Goal: Information Seeking & Learning: Check status

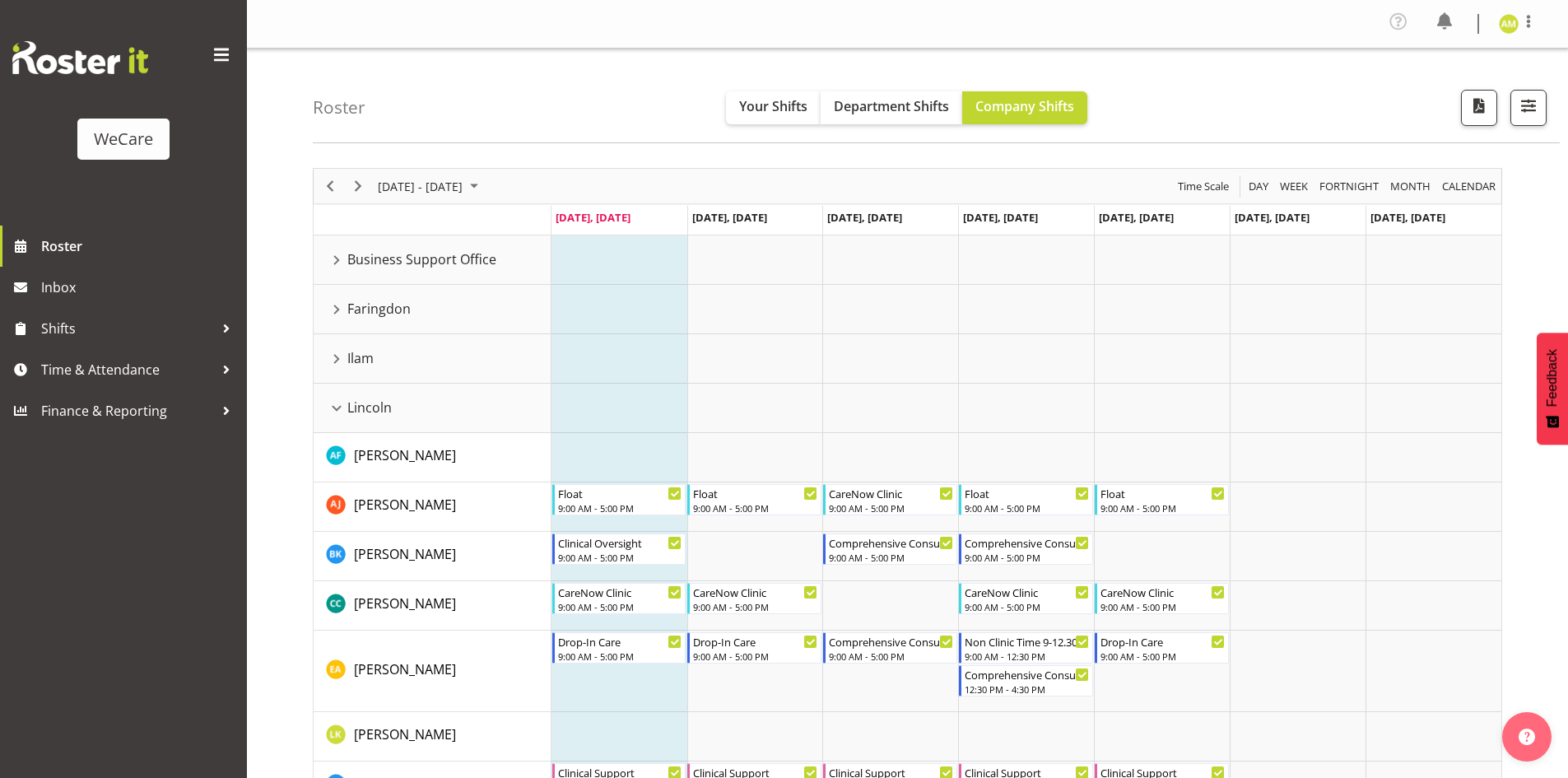
scroll to position [144, 0]
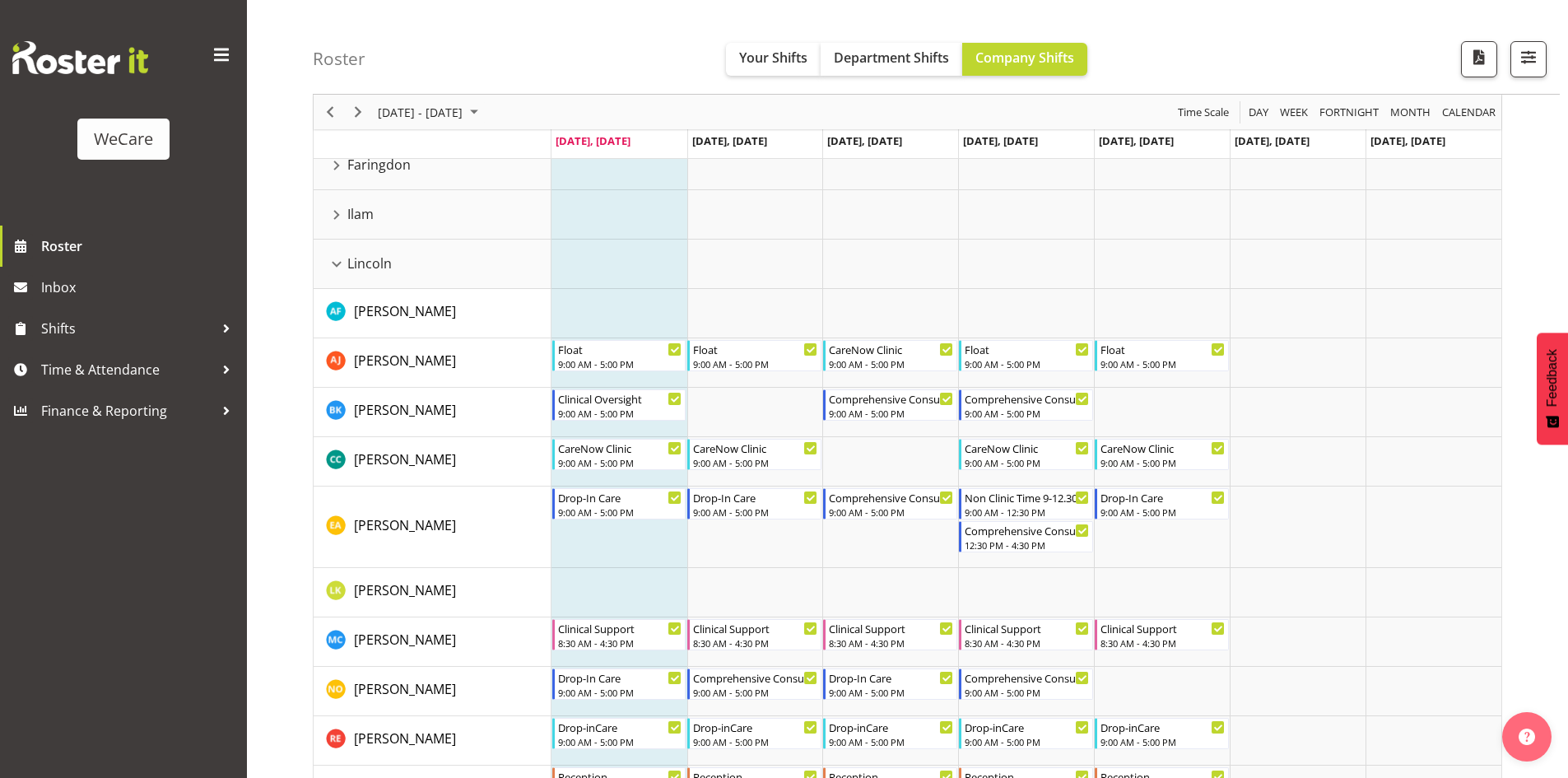
drag, startPoint x: 334, startPoint y: 267, endPoint x: 424, endPoint y: 351, distance: 123.1
click at [334, 267] on div "Lincoln resource" at bounding box center [337, 265] width 22 height 22
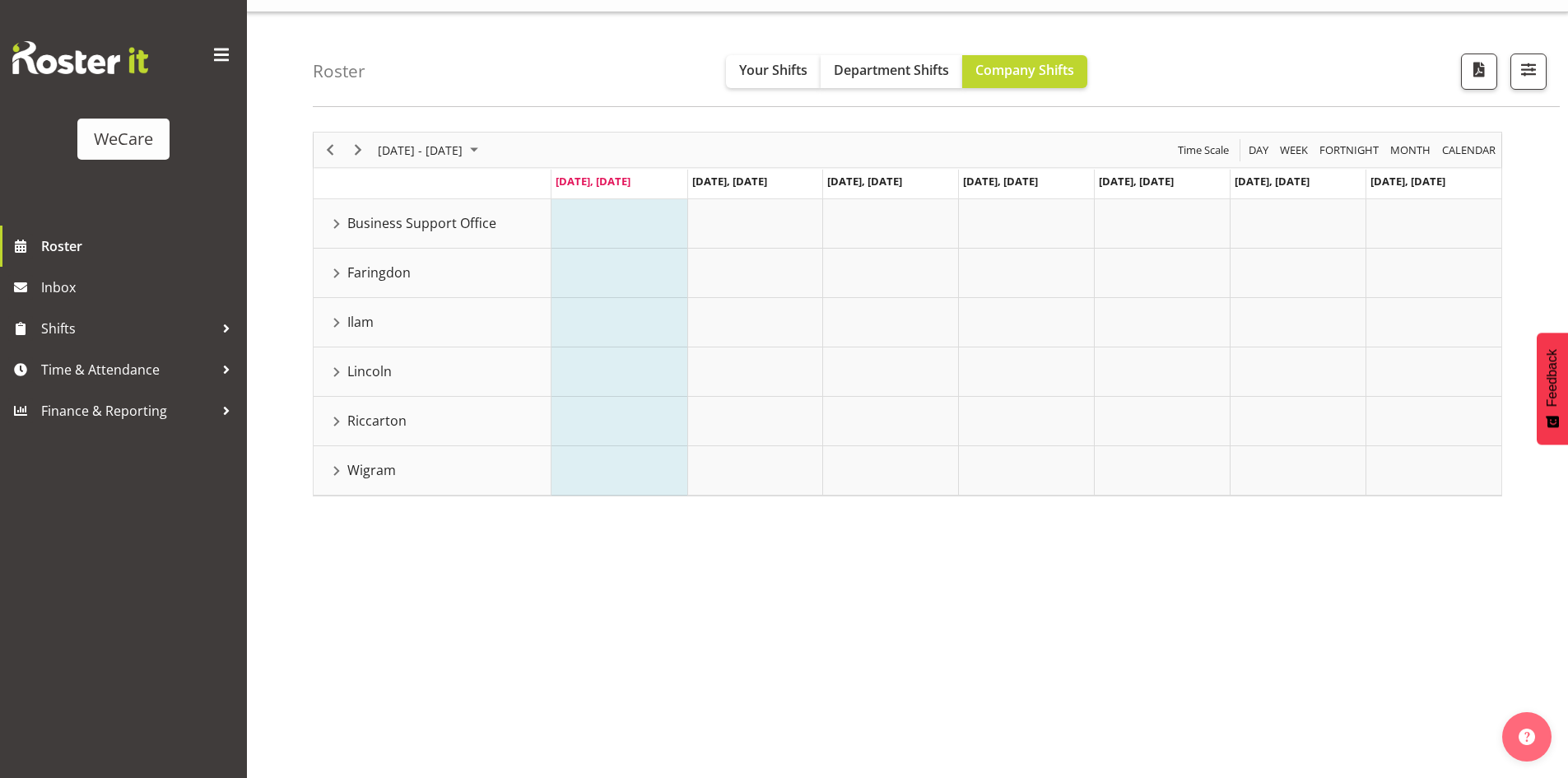
scroll to position [36, 0]
click at [346, 466] on div "Wigram resource" at bounding box center [337, 471] width 22 height 22
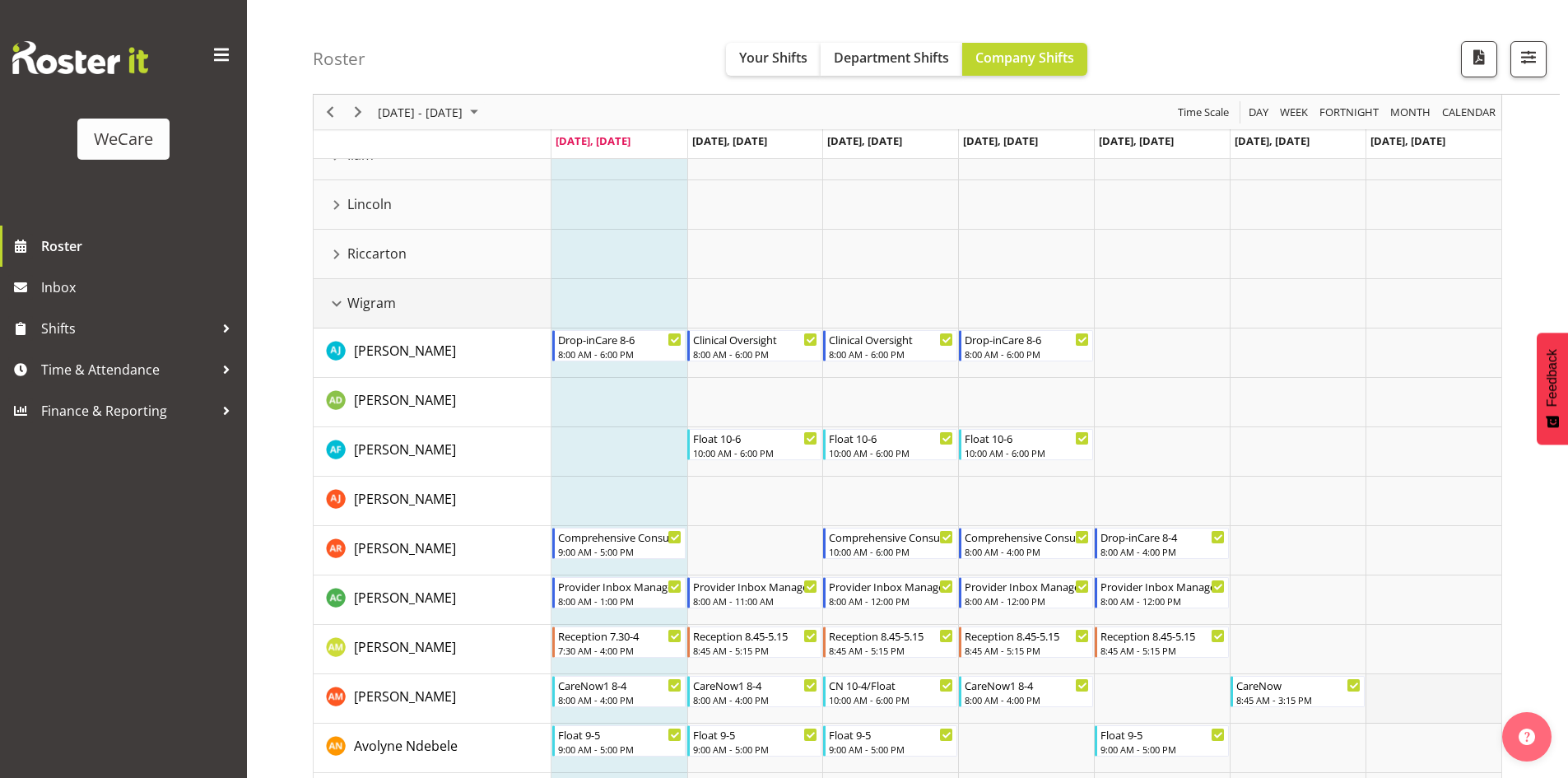
scroll to position [283, 0]
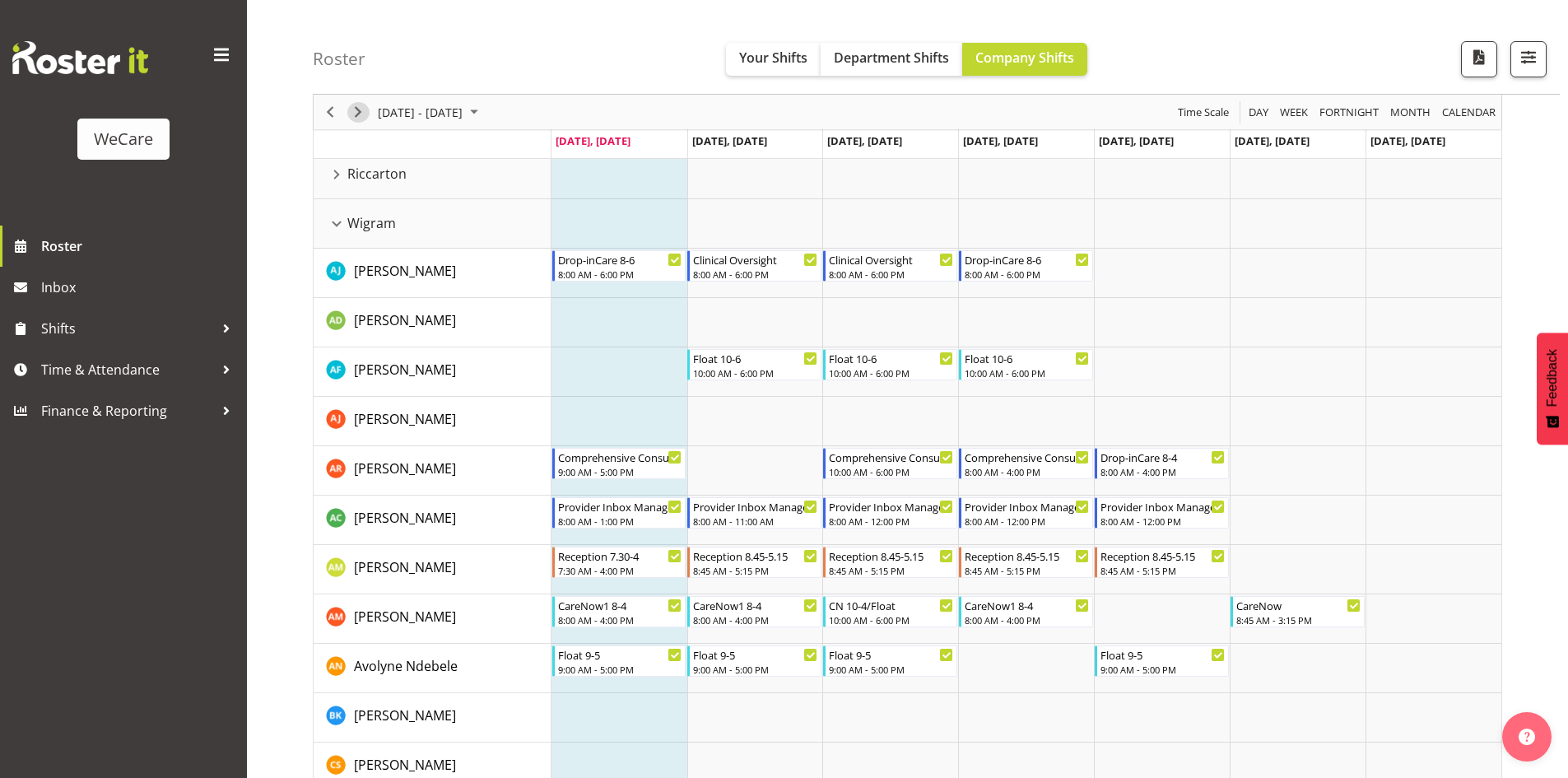
click at [359, 111] on span "Next" at bounding box center [358, 112] width 20 height 21
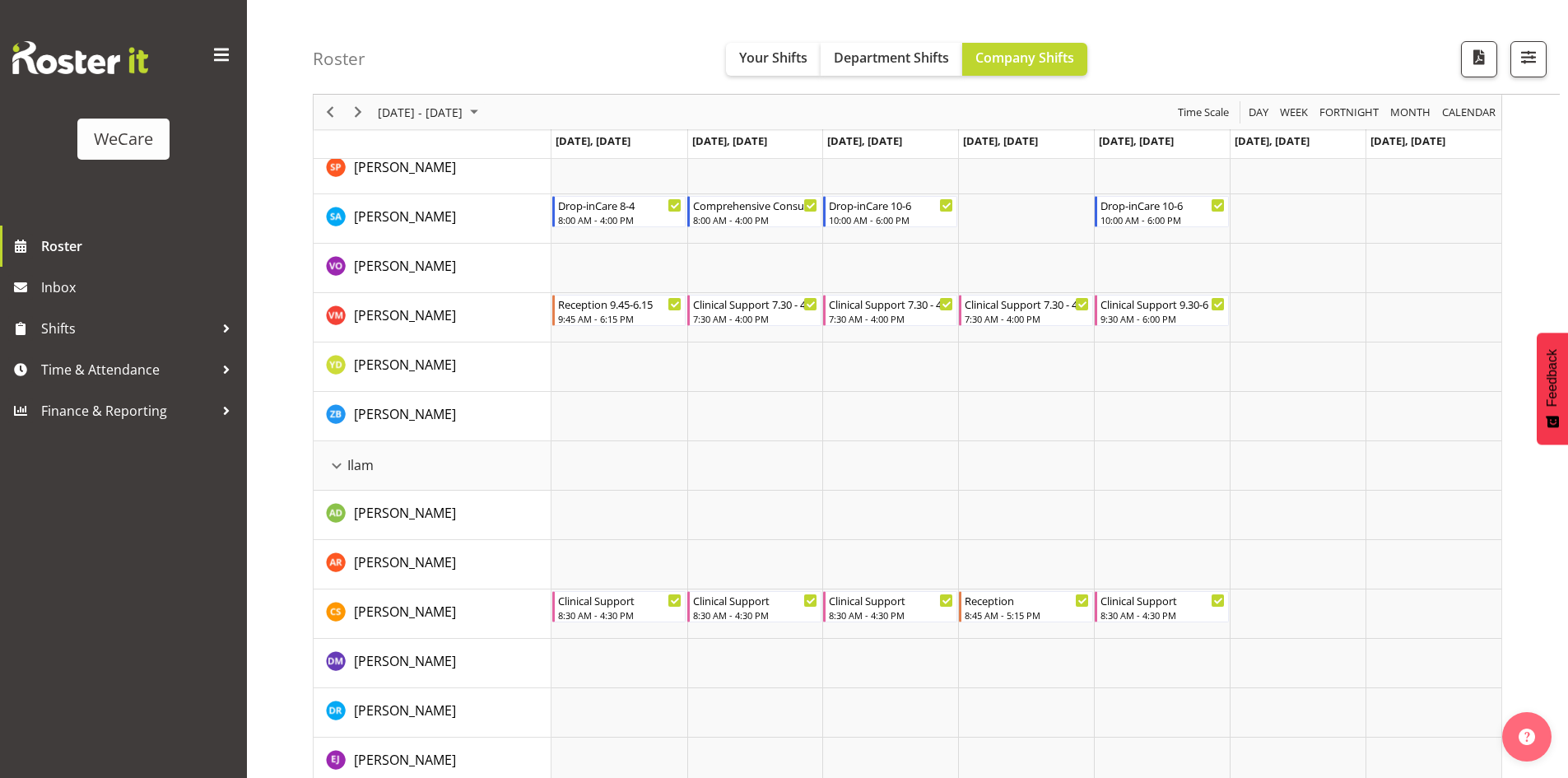
scroll to position [1518, 0]
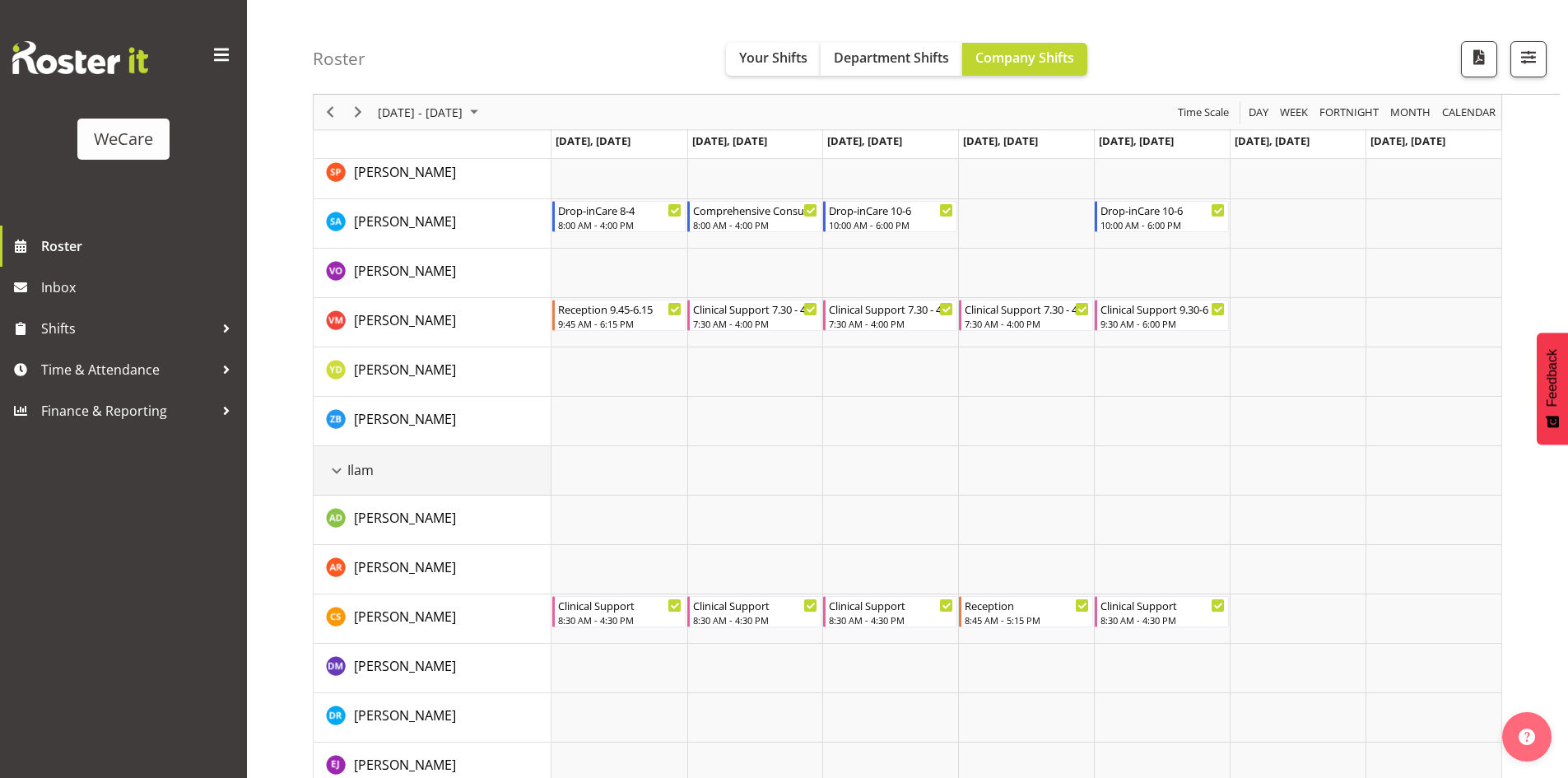
click at [339, 468] on div "Ilam resource" at bounding box center [337, 471] width 22 height 22
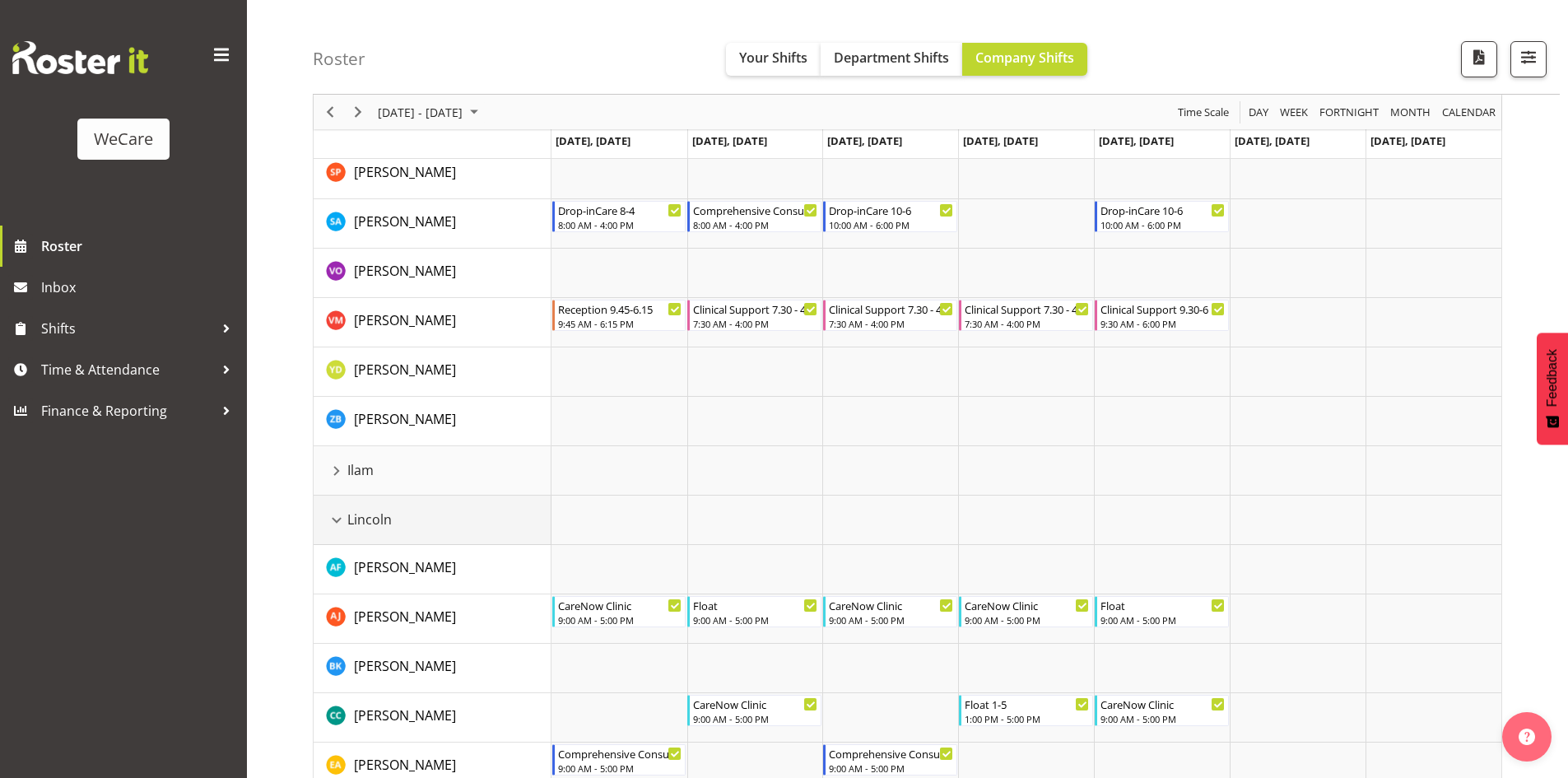
click at [333, 514] on div "Lincoln resource" at bounding box center [337, 521] width 22 height 22
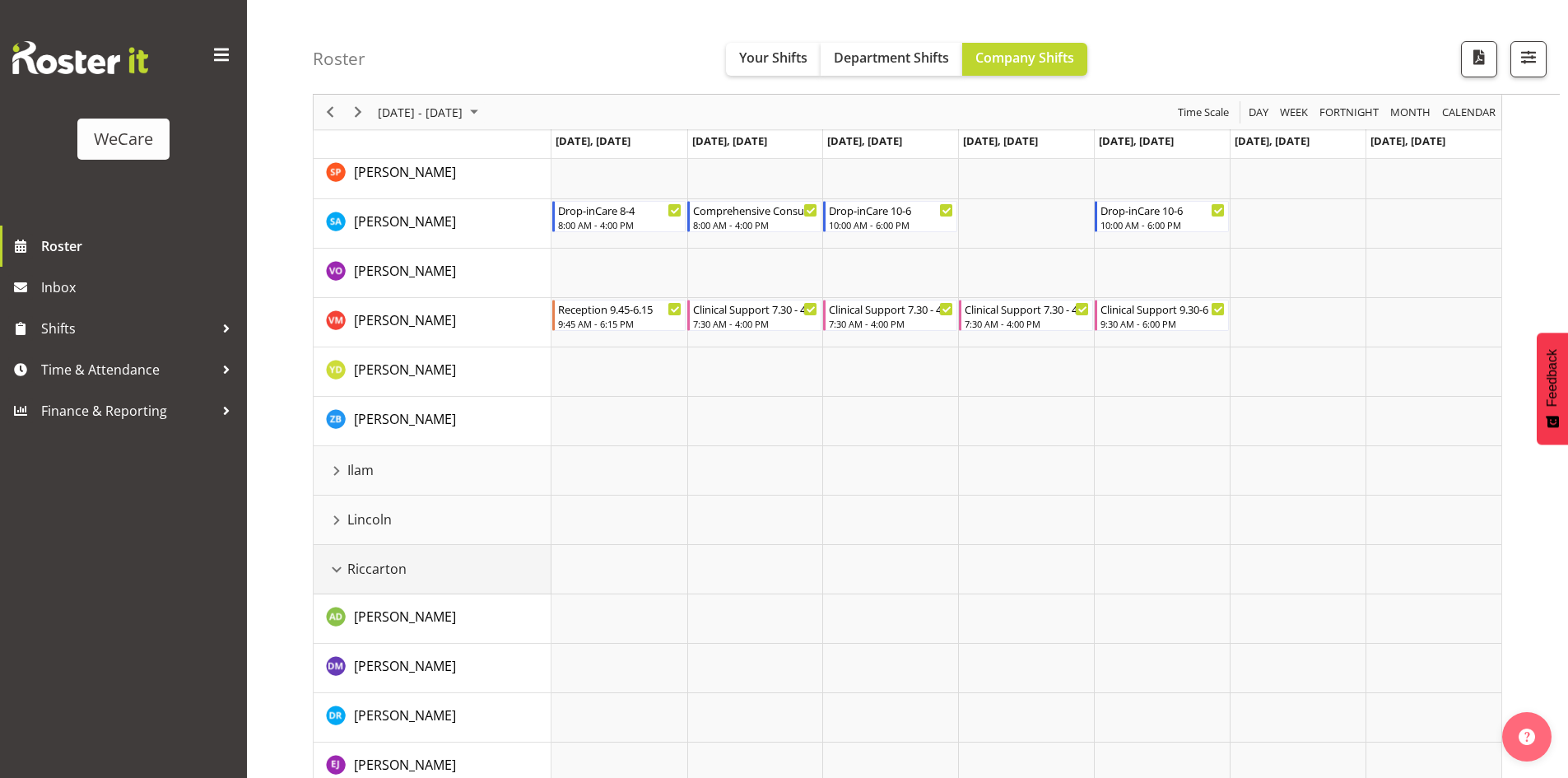
click at [332, 570] on div "Riccarton resource" at bounding box center [337, 570] width 22 height 22
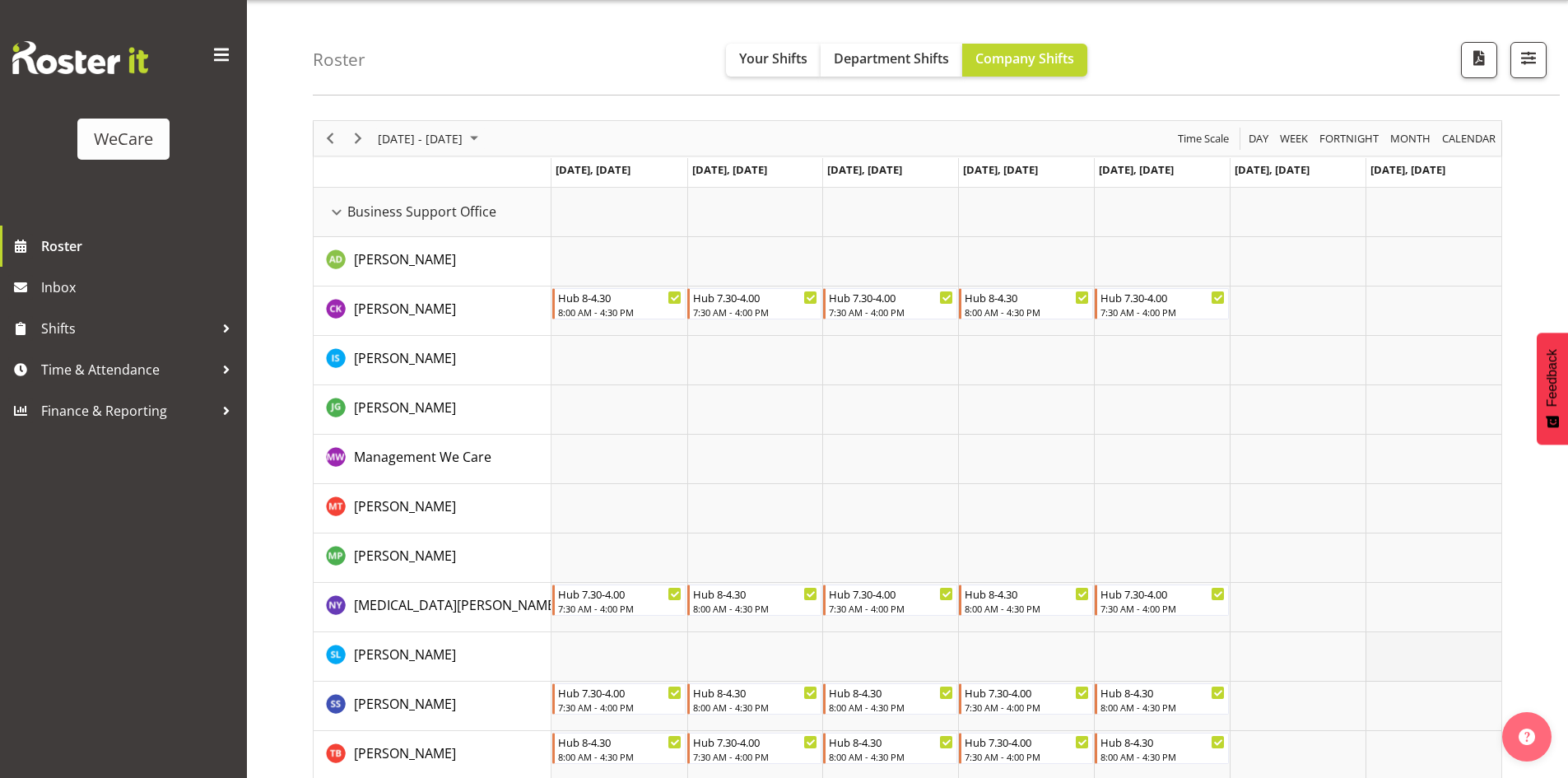
scroll to position [0, 0]
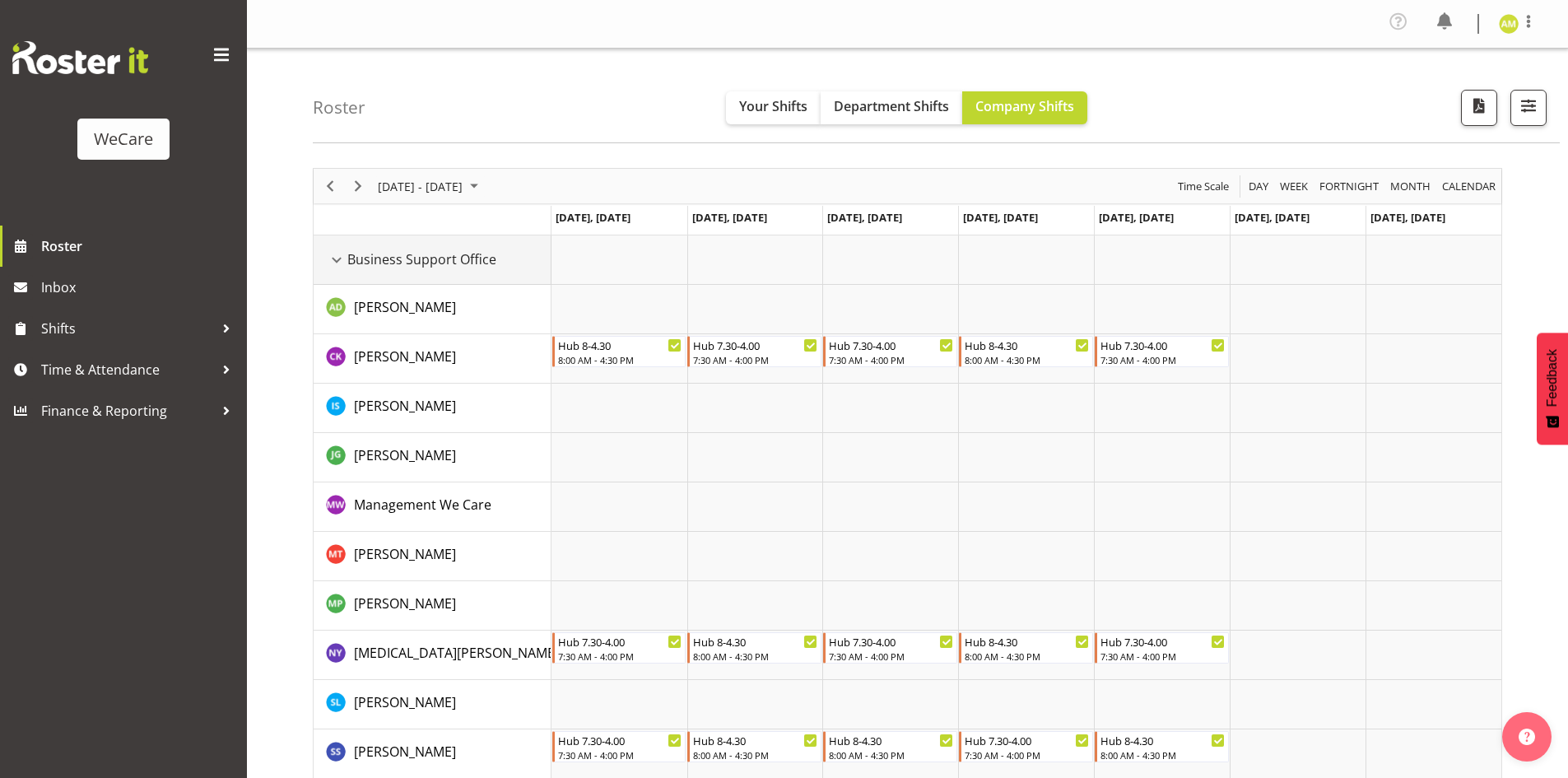
click at [334, 261] on div "Business Support Office resource" at bounding box center [337, 260] width 22 height 22
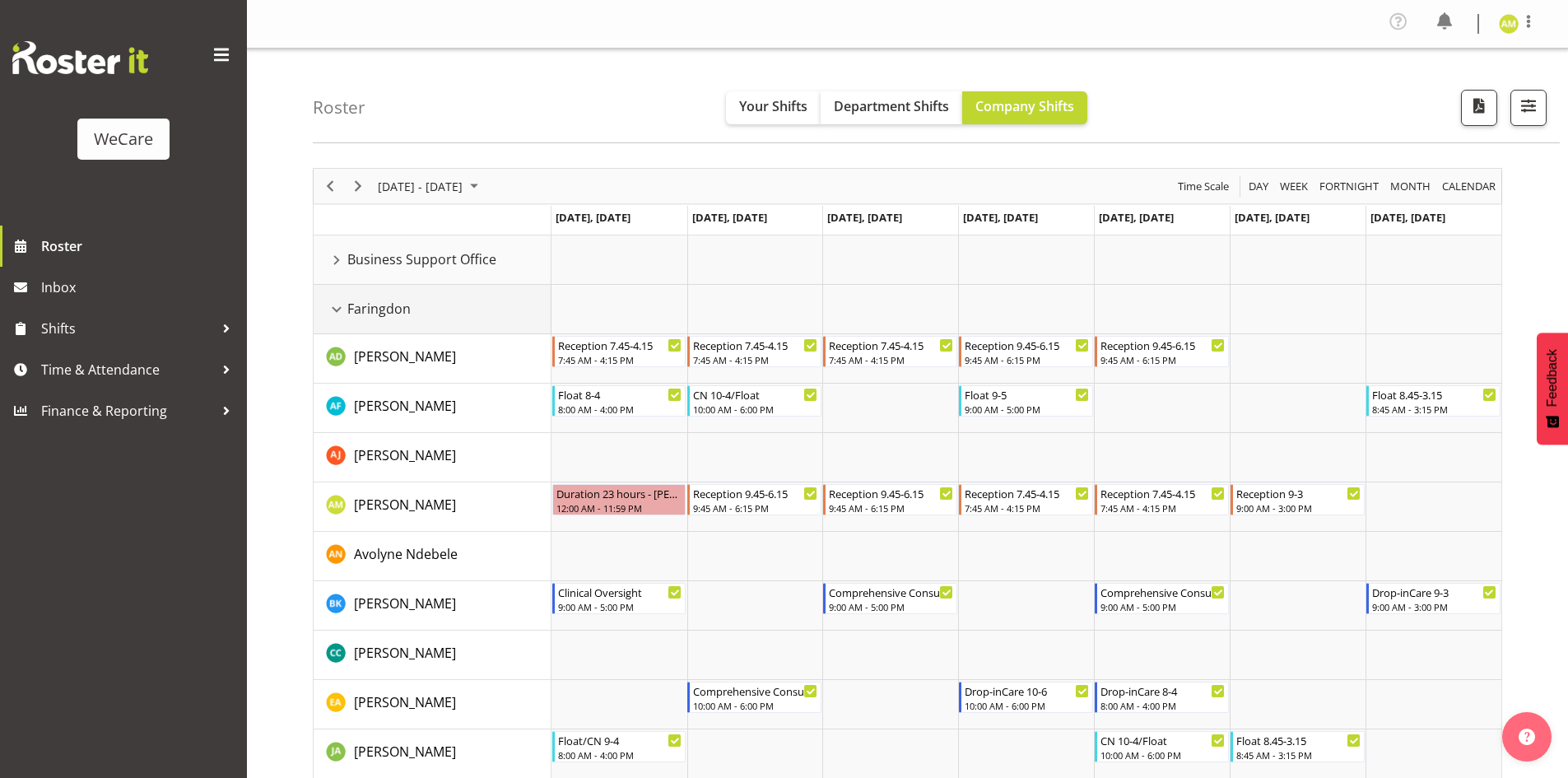
click at [336, 305] on div "Faringdon resource" at bounding box center [337, 310] width 22 height 22
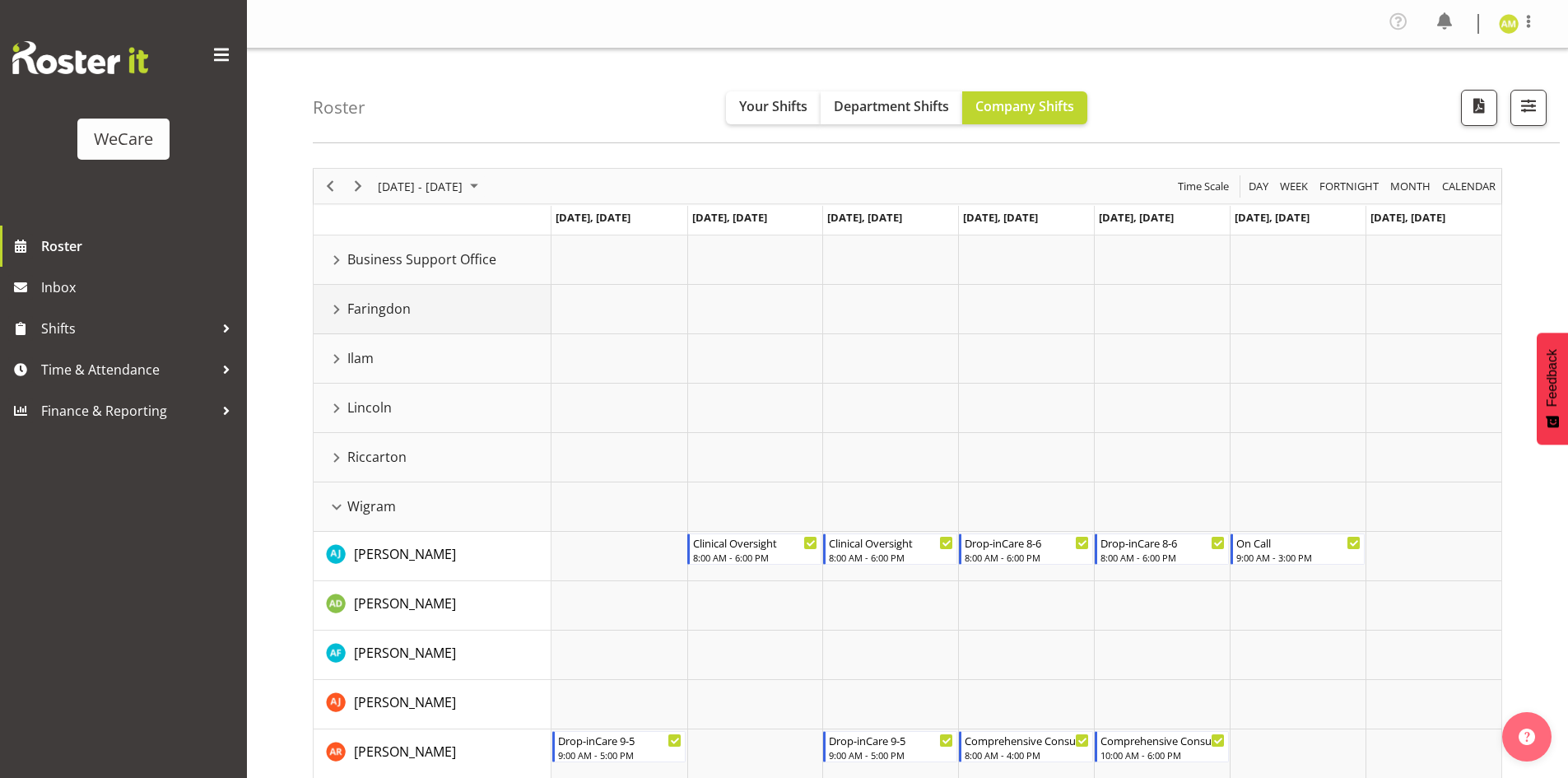
click at [336, 302] on div "Faringdon resource" at bounding box center [337, 310] width 22 height 22
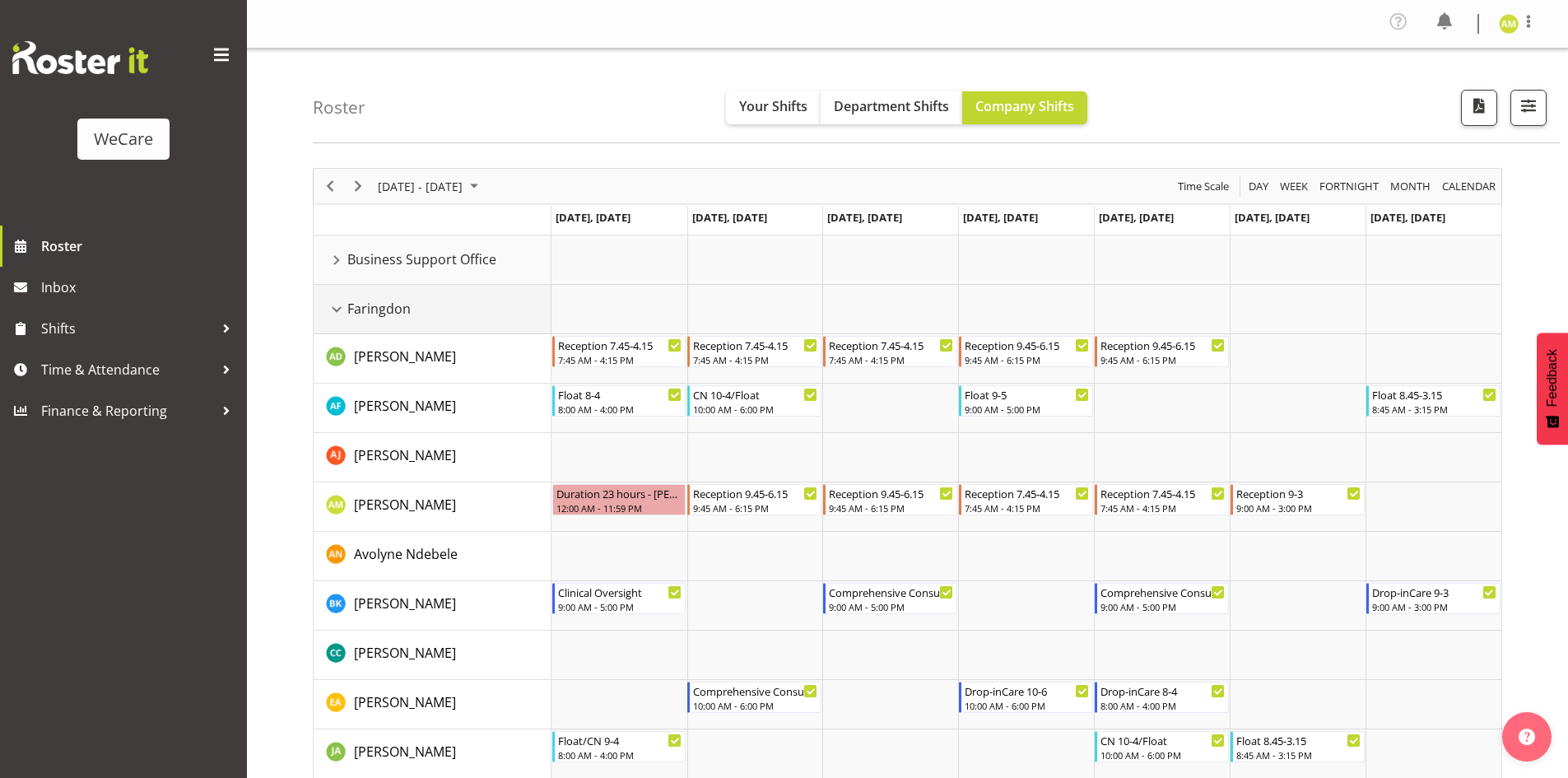
click at [337, 308] on div "Faringdon resource" at bounding box center [337, 310] width 22 height 22
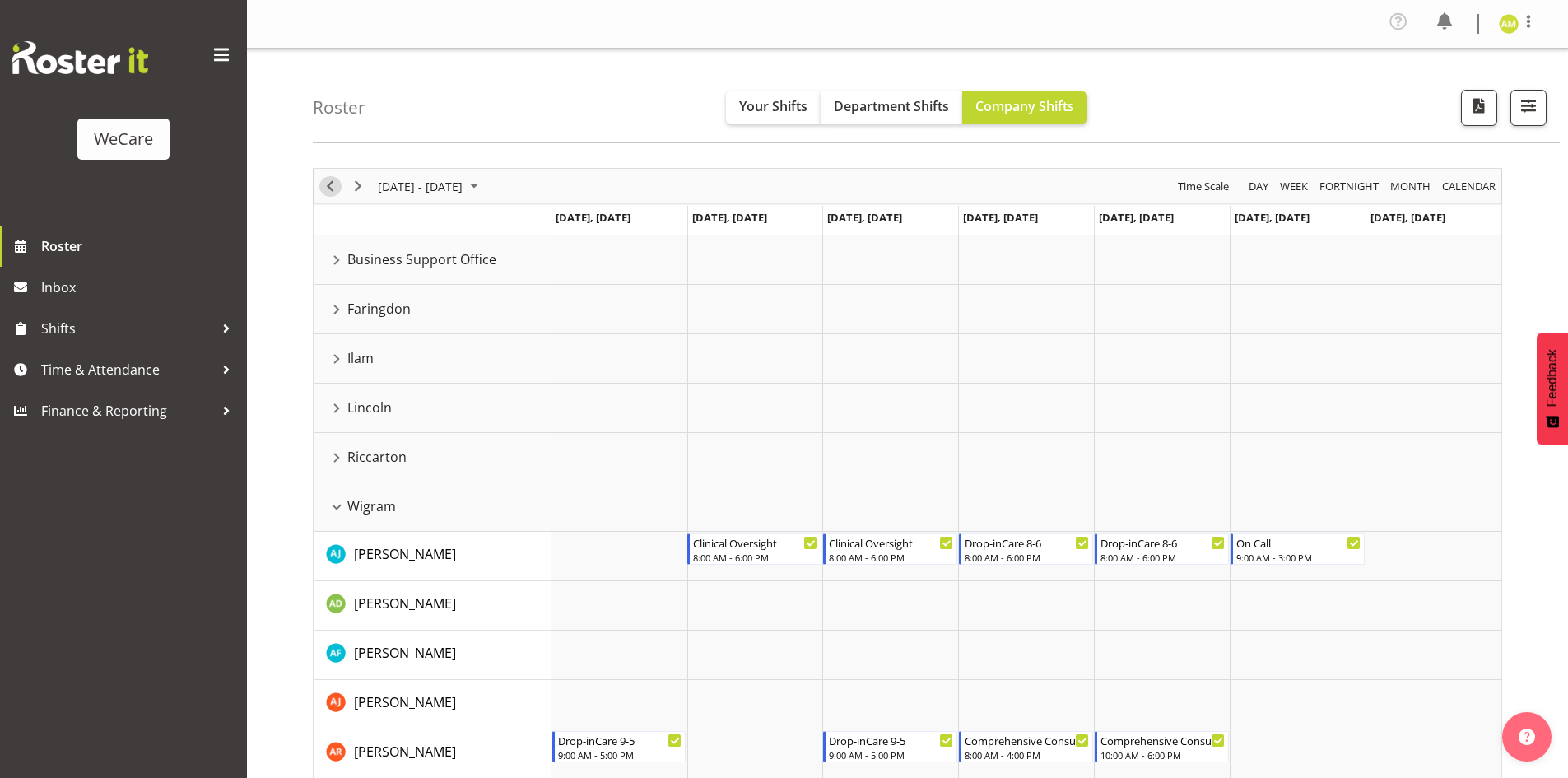
click at [332, 191] on span "Previous" at bounding box center [330, 186] width 20 height 21
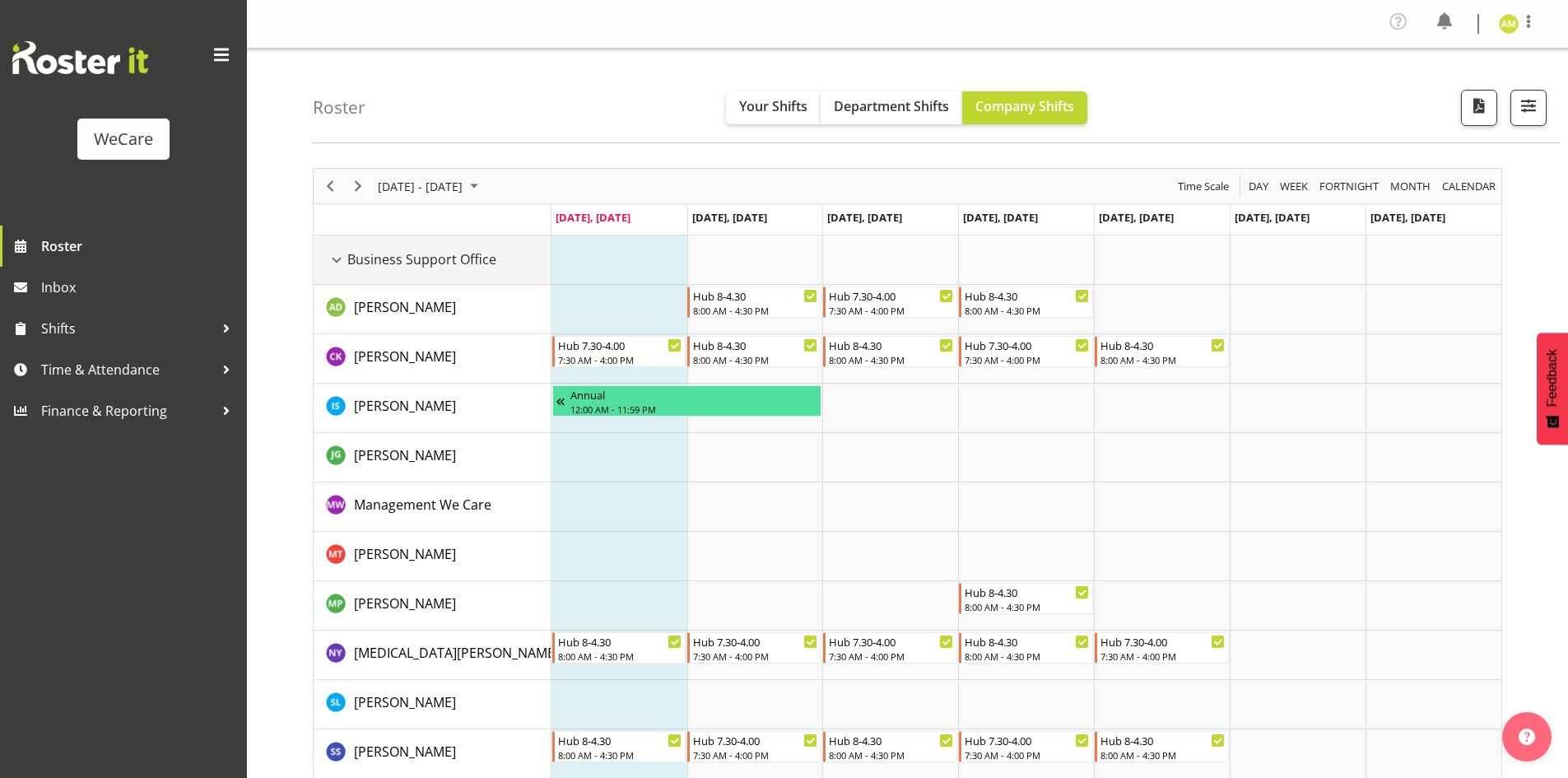
click at [338, 263] on div "Business Support Office resource" at bounding box center [337, 260] width 22 height 22
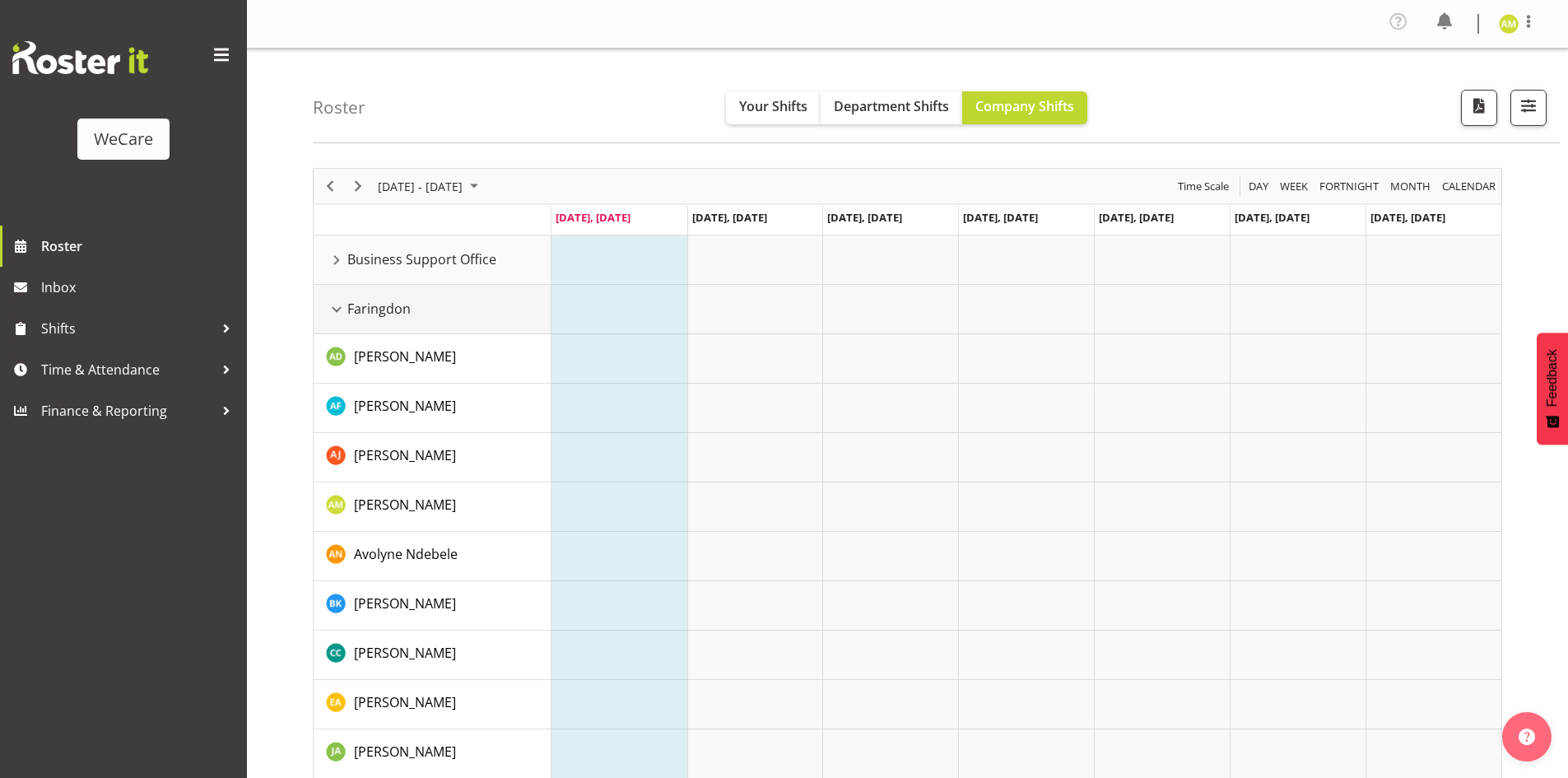
click at [338, 303] on div "Faringdon resource" at bounding box center [337, 310] width 22 height 22
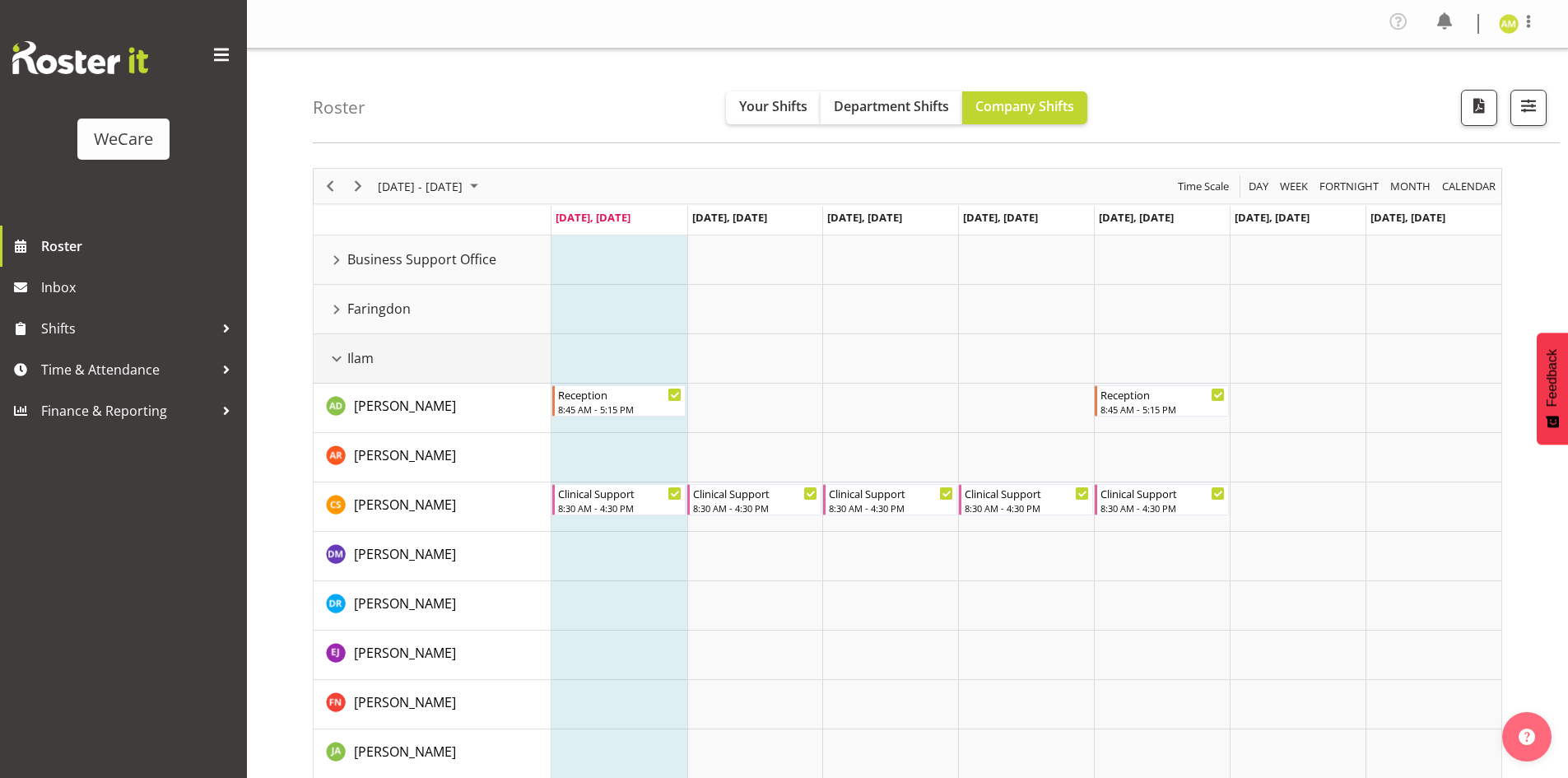
click at [335, 353] on div "Ilam resource" at bounding box center [337, 359] width 22 height 22
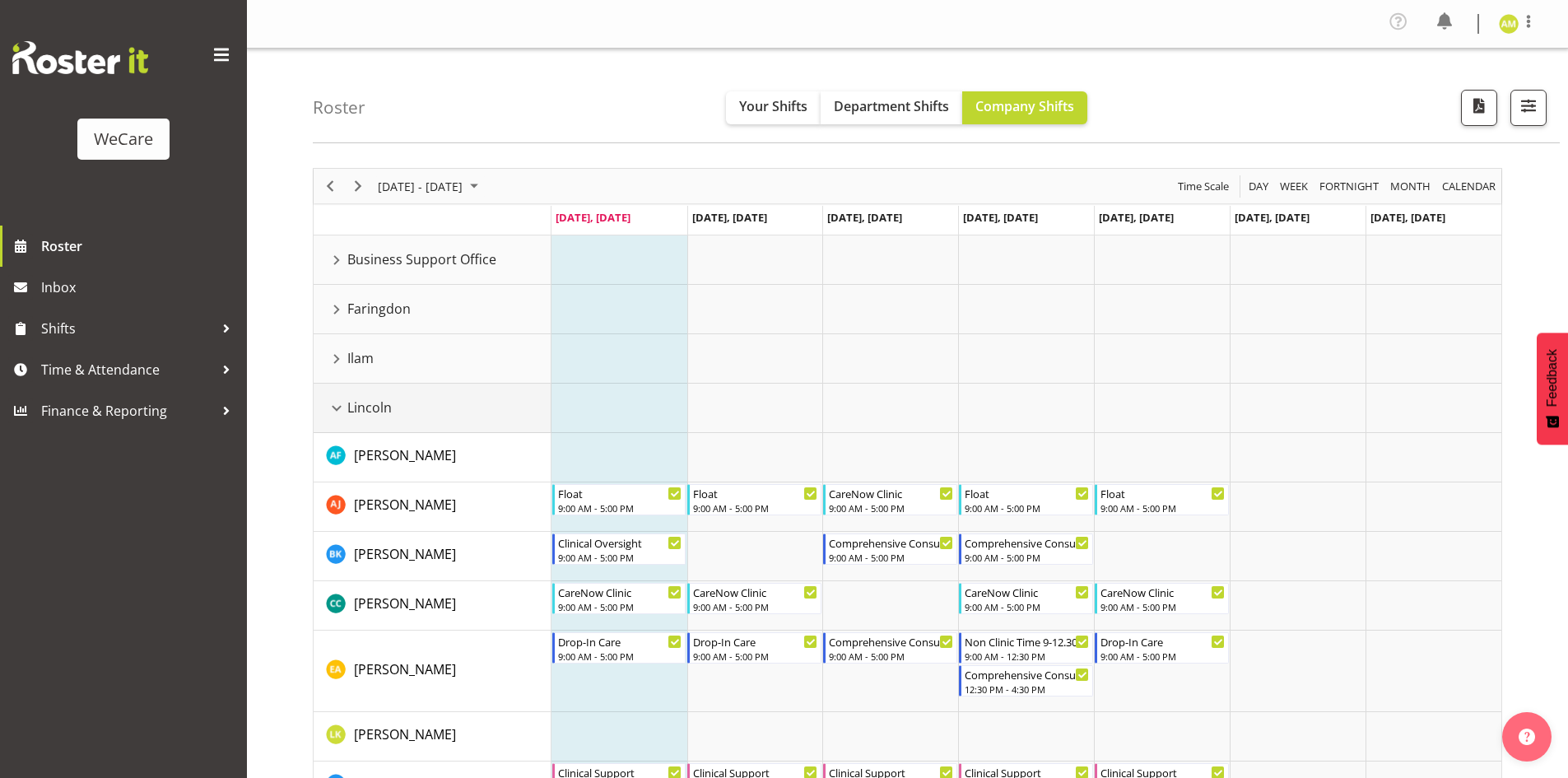
click at [332, 400] on div "Lincoln resource" at bounding box center [337, 409] width 22 height 22
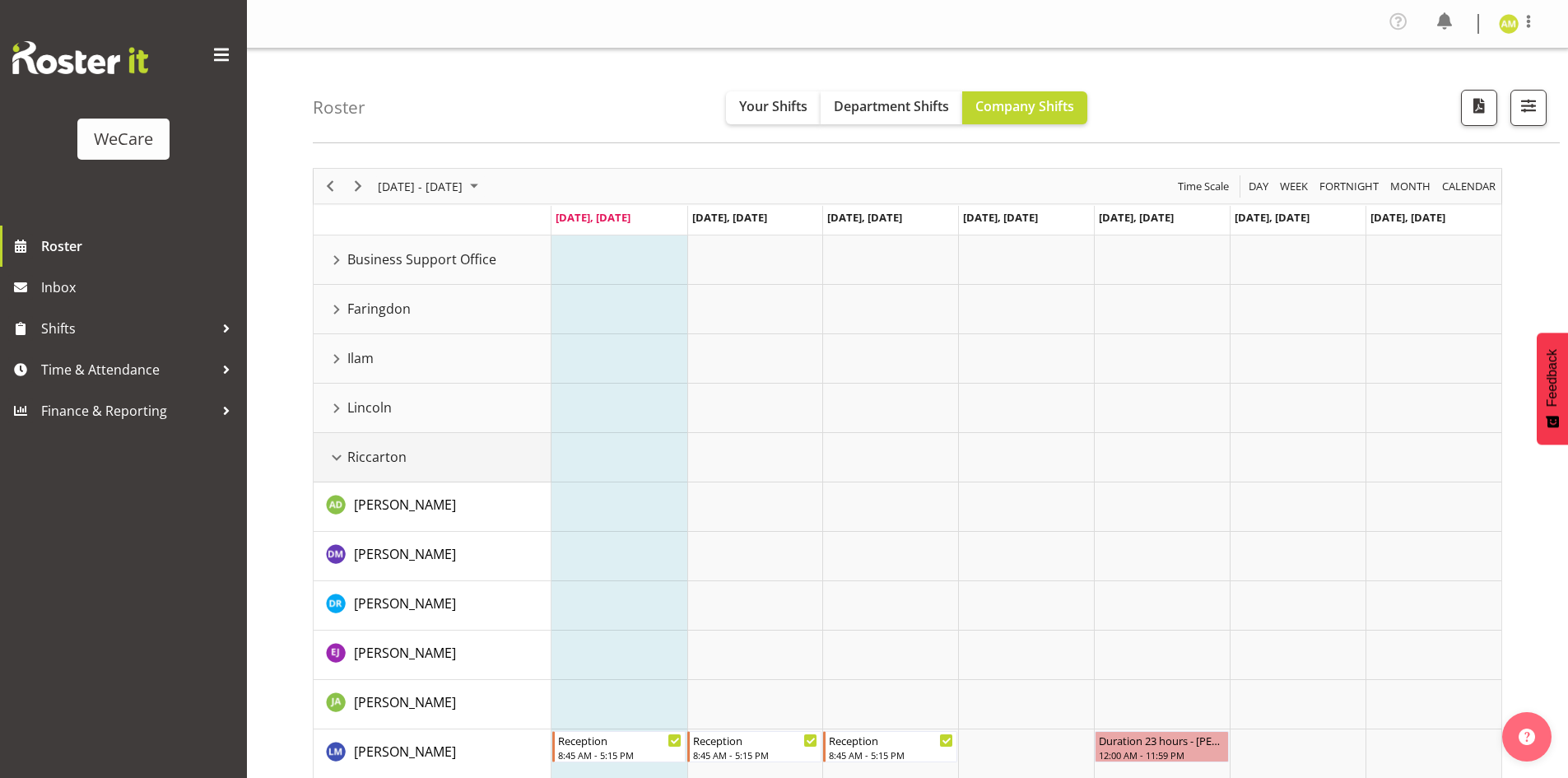
click at [329, 458] on div "Riccarton resource" at bounding box center [337, 458] width 22 height 22
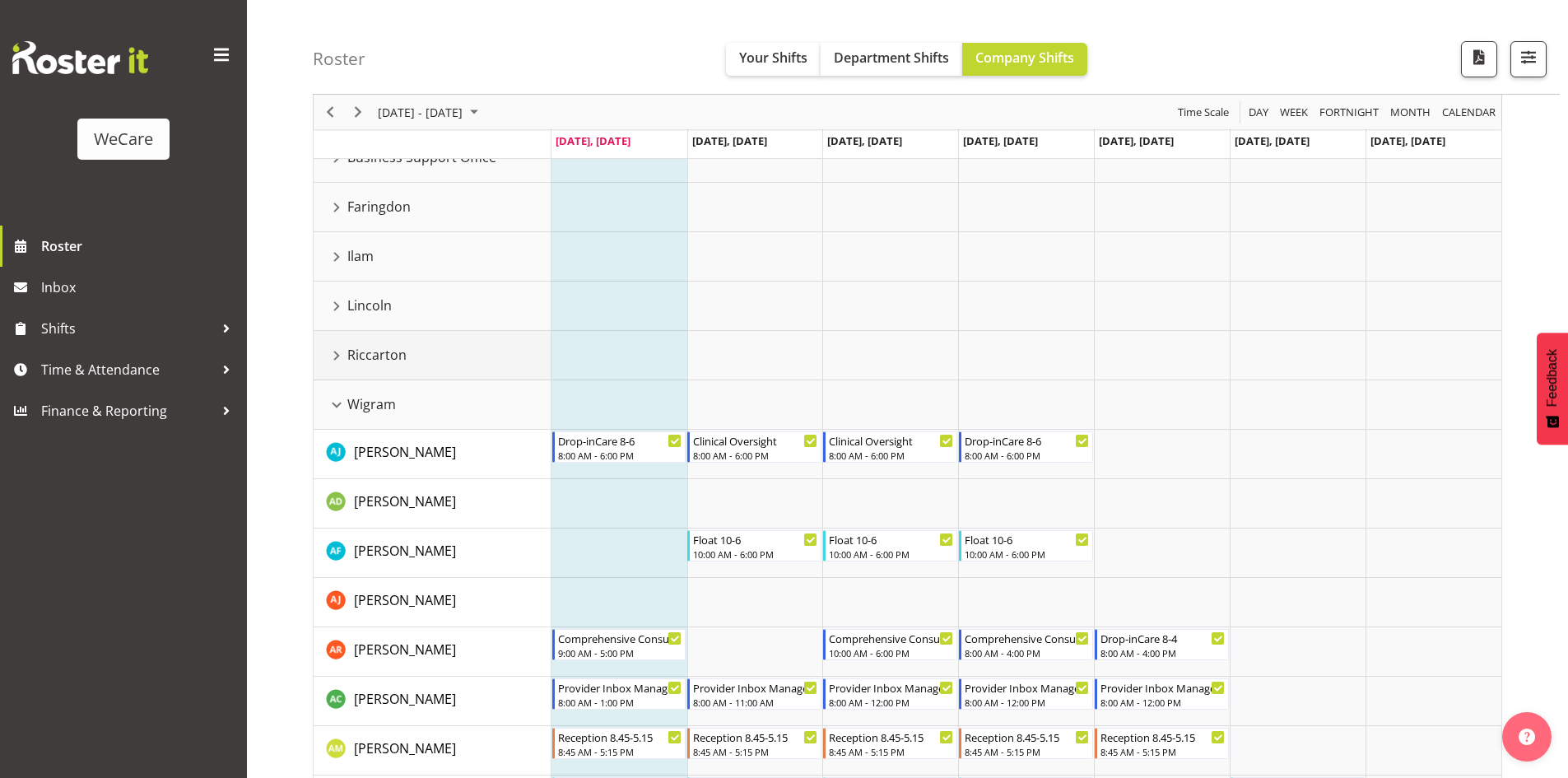
scroll to position [247, 0]
